Goal: Check status: Check status

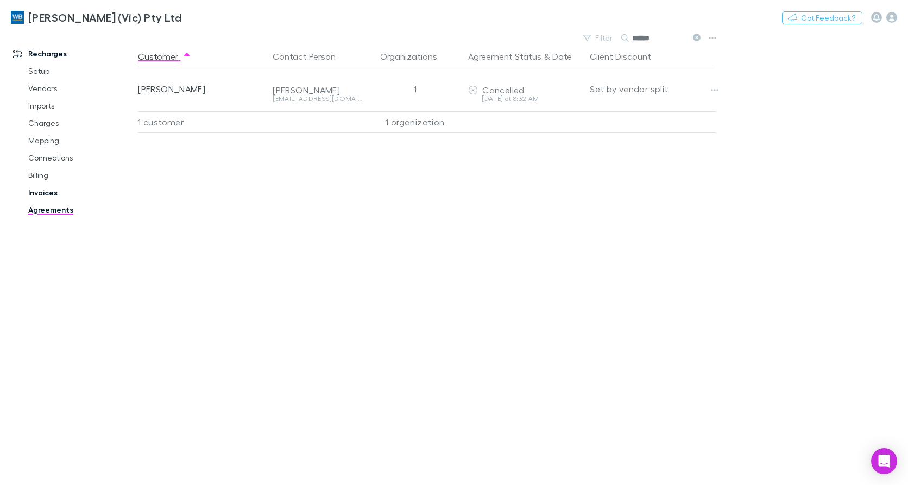
drag, startPoint x: 0, startPoint y: 0, endPoint x: 52, endPoint y: 192, distance: 199.1
click at [52, 192] on link "Invoices" at bounding box center [80, 192] width 127 height 17
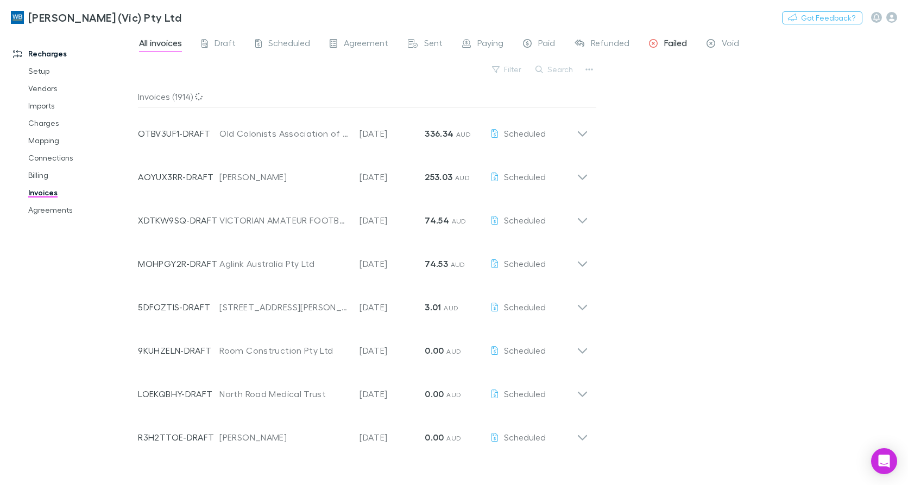
click at [673, 44] on span "Failed" at bounding box center [675, 44] width 23 height 14
click at [668, 42] on span "Failed" at bounding box center [675, 44] width 23 height 14
